Goal: Find specific fact: Find specific fact

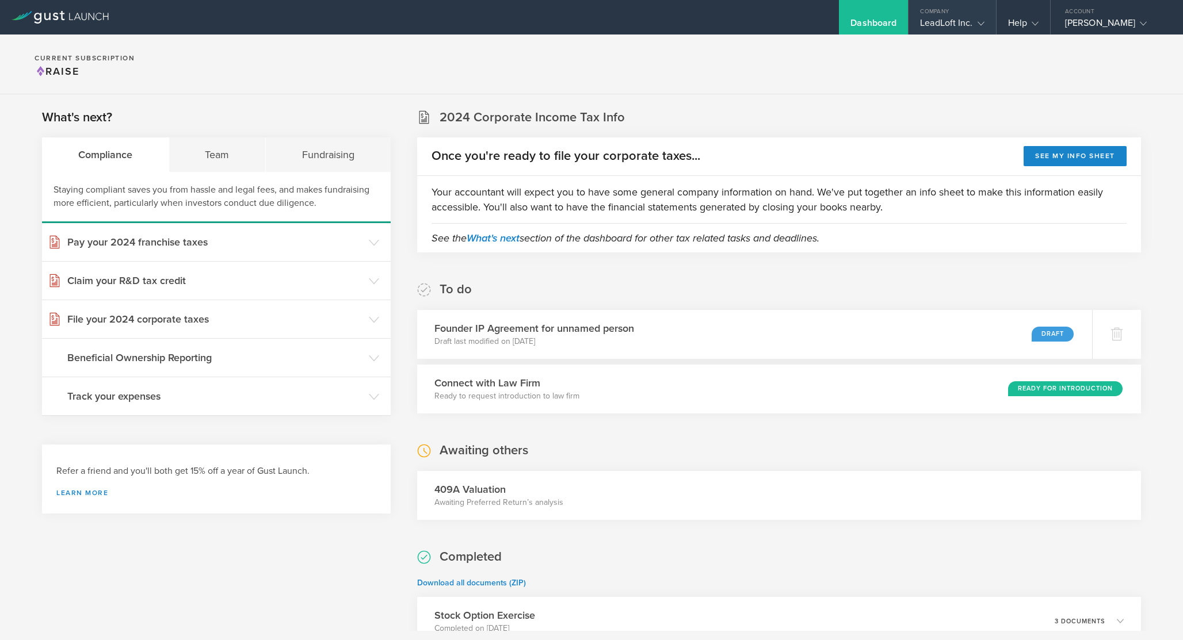
click at [960, 32] on div "LeadLoft Inc." at bounding box center [952, 25] width 64 height 17
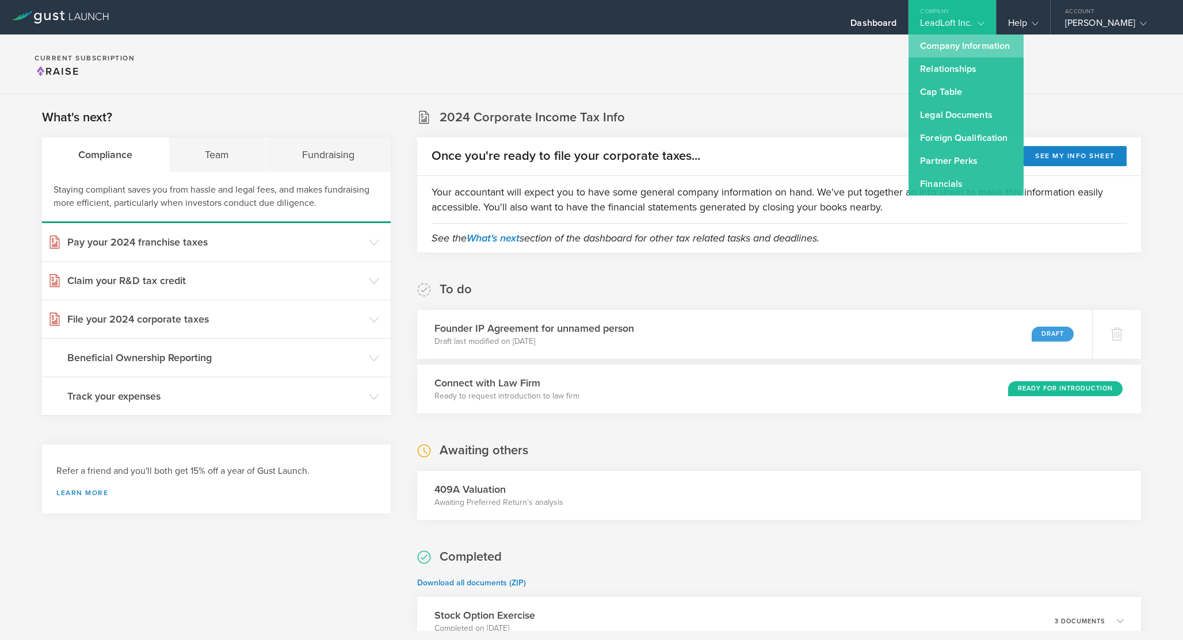
click at [929, 44] on link "Company Information" at bounding box center [966, 46] width 115 height 23
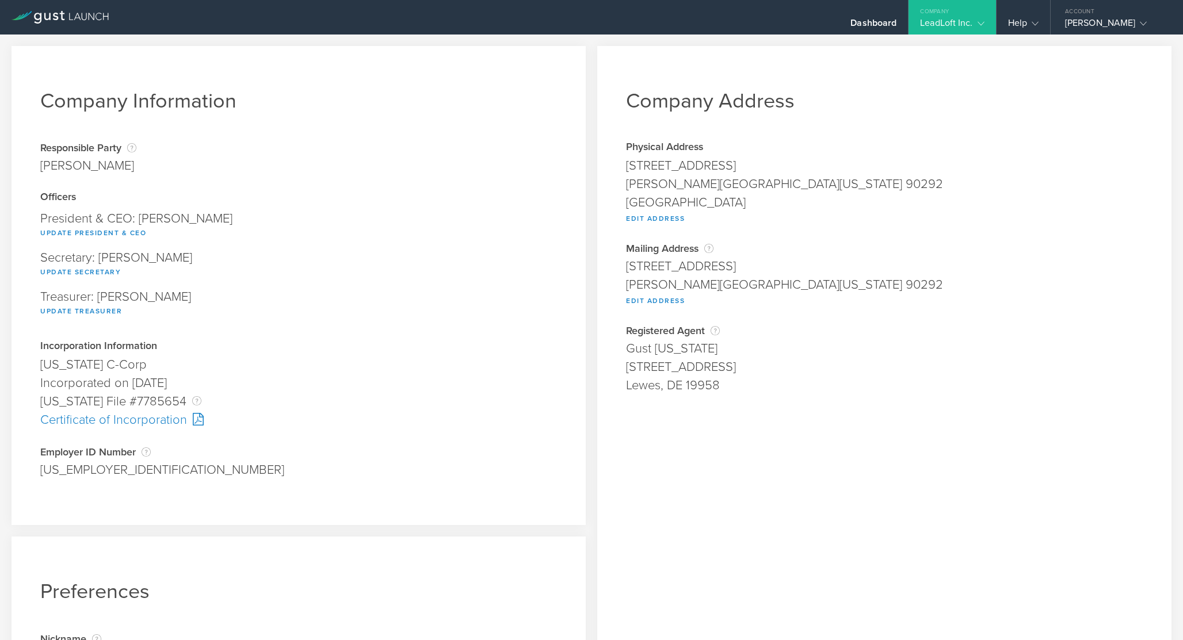
drag, startPoint x: 241, startPoint y: 383, endPoint x: 136, endPoint y: 379, distance: 104.8
click at [136, 379] on div "Incorporated on [DATE]" at bounding box center [298, 383] width 517 height 18
copy div "anuary 6, 2020"
click at [967, 15] on div "Company" at bounding box center [952, 8] width 87 height 17
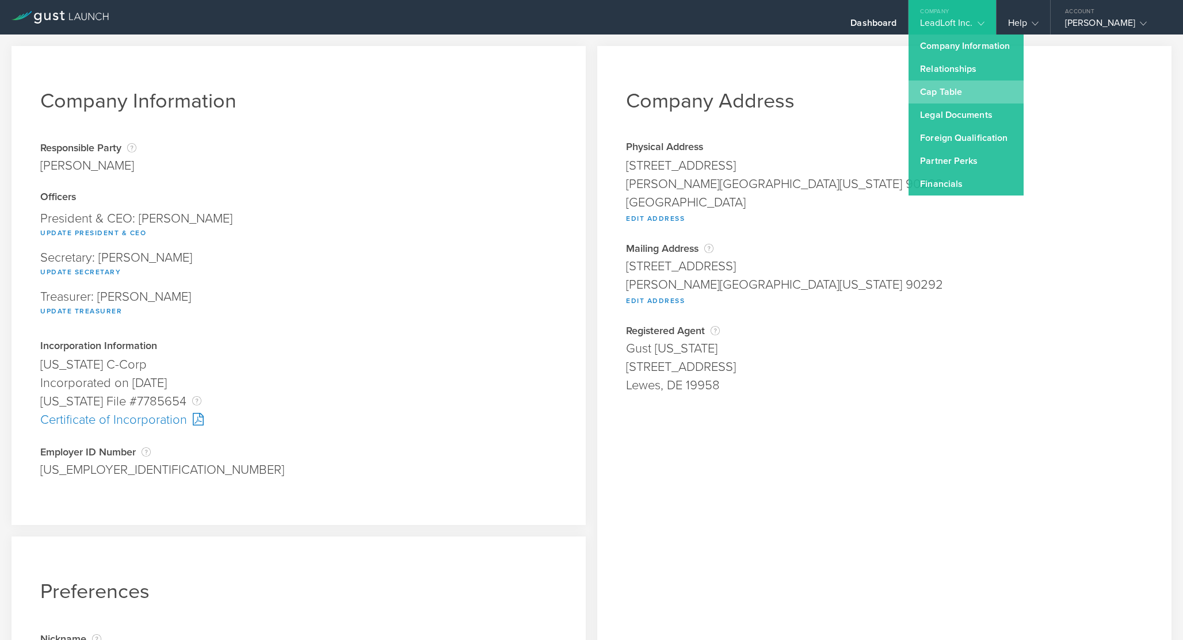
click at [953, 100] on link "Cap Table" at bounding box center [966, 92] width 115 height 23
